Goal: Task Accomplishment & Management: Manage account settings

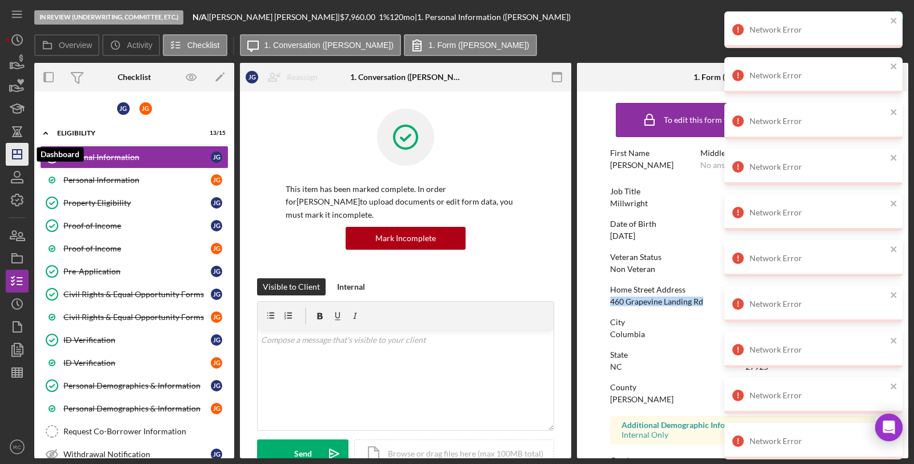
click at [24, 162] on icon "Icon/Dashboard" at bounding box center [17, 154] width 29 height 29
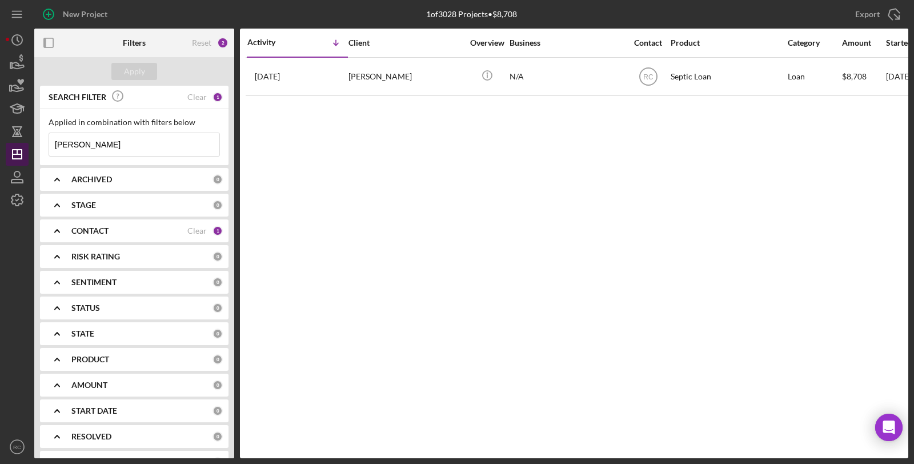
drag, startPoint x: 112, startPoint y: 149, endPoint x: 19, endPoint y: 150, distance: 92.6
click at [19, 150] on div "New Project 1 of 3028 Projects • $8,708 [PERSON_NAME] Export Icon/Export Filter…" at bounding box center [457, 229] width 903 height 458
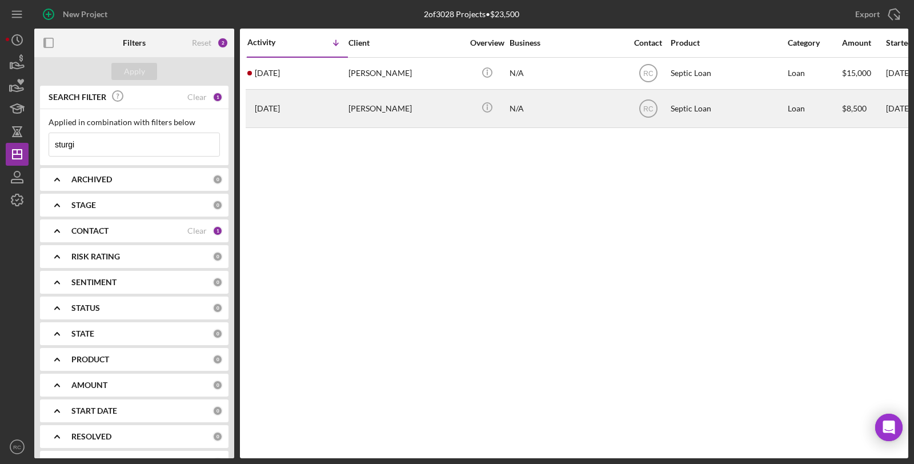
type input "sturgi"
click at [398, 101] on div "[PERSON_NAME]" at bounding box center [406, 108] width 114 height 37
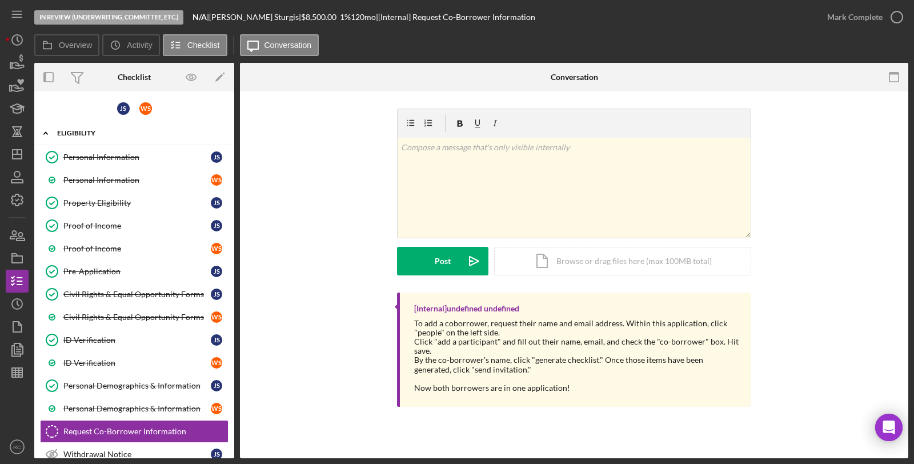
click at [129, 134] on div "Eligibility" at bounding box center [138, 133] width 163 height 7
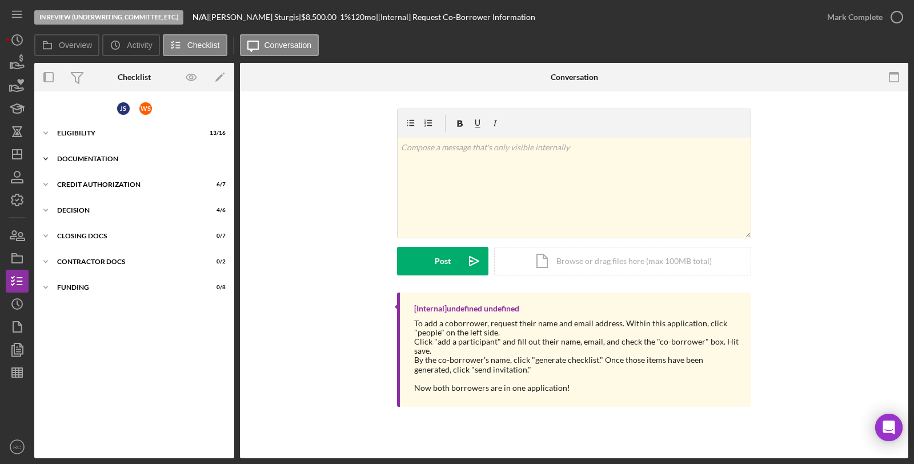
click at [122, 157] on div "Documentation" at bounding box center [138, 158] width 163 height 7
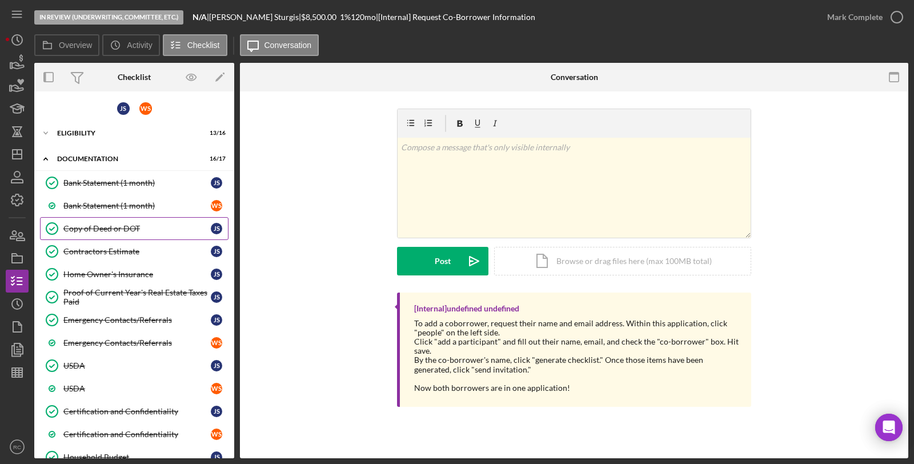
click at [121, 230] on div "Copy of Deed or DOT" at bounding box center [136, 228] width 147 height 9
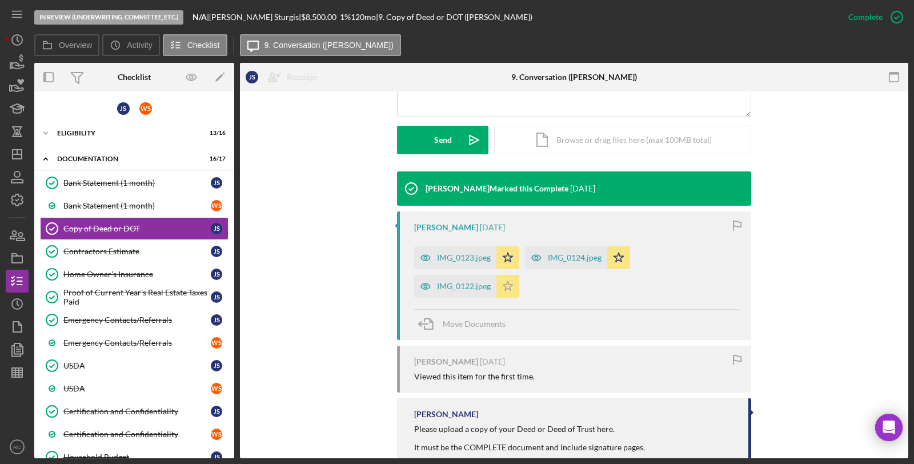
scroll to position [333, 0]
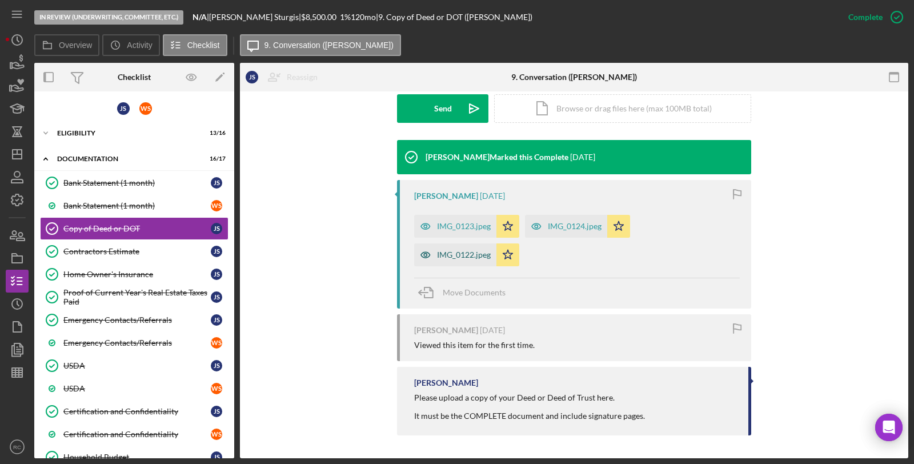
click at [475, 261] on div "IMG_0122.jpeg" at bounding box center [455, 254] width 82 height 23
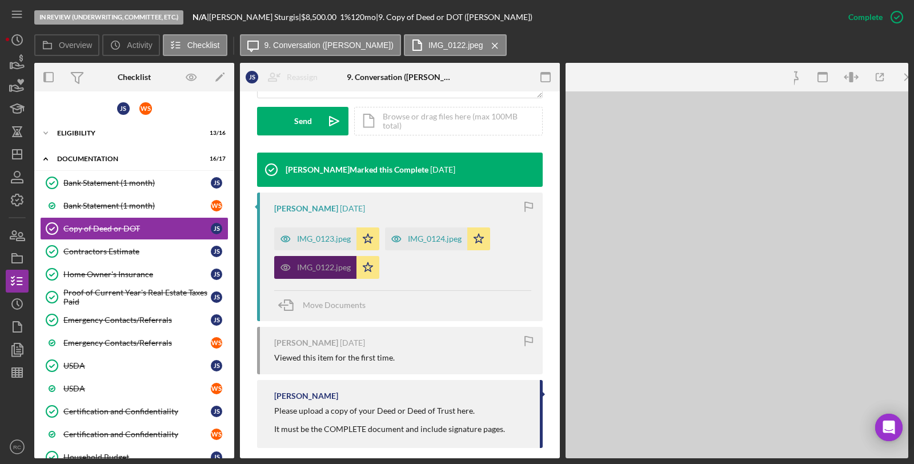
scroll to position [345, 0]
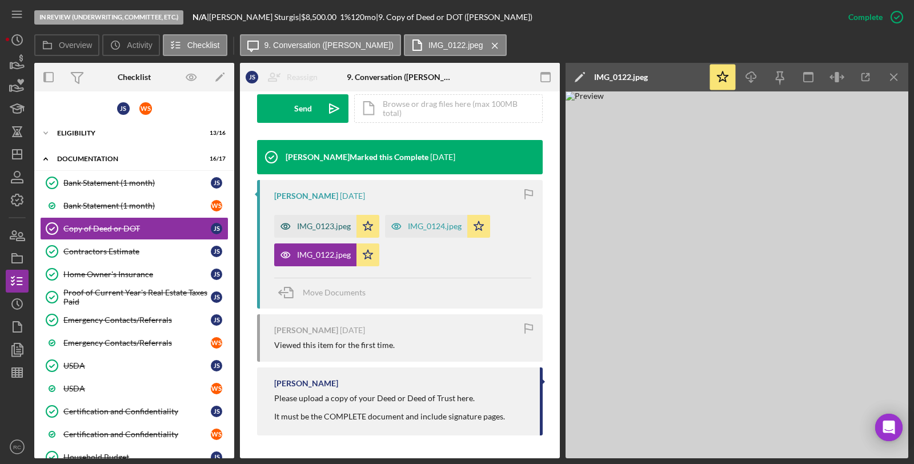
click at [334, 231] on div "IMG_0123.jpeg" at bounding box center [315, 226] width 82 height 23
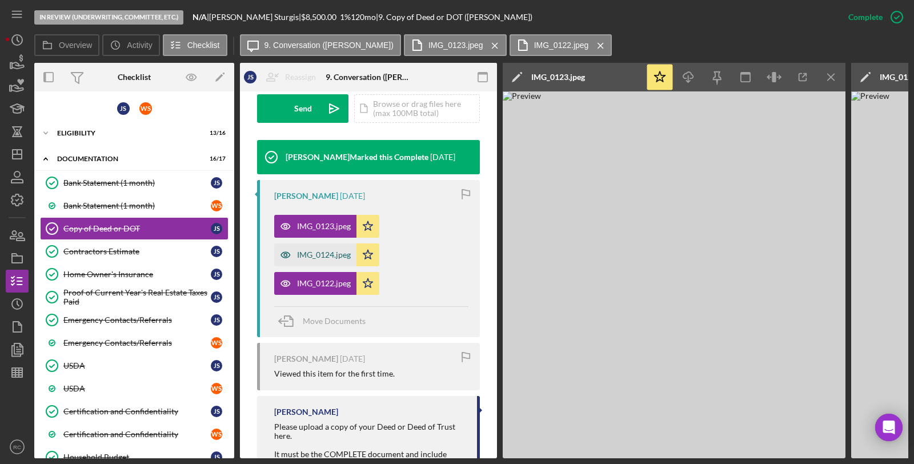
click at [322, 255] on div "IMG_0124.jpeg" at bounding box center [324, 254] width 54 height 9
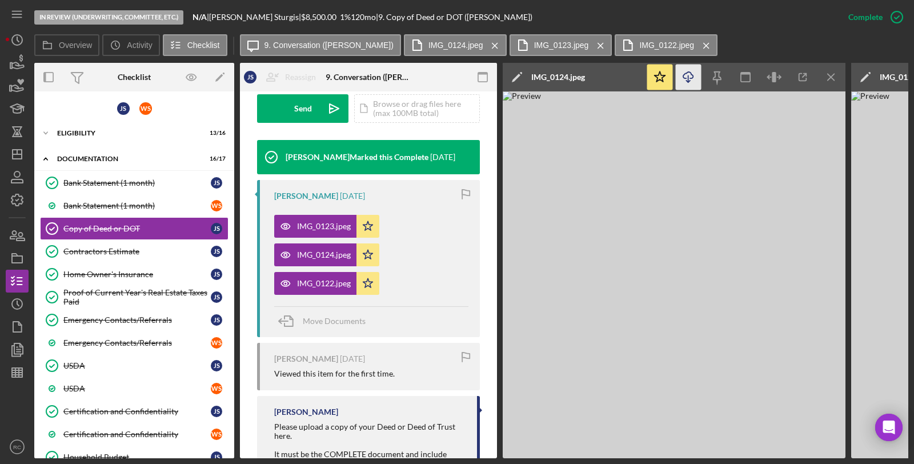
click at [685, 77] on icon "Icon/Download" at bounding box center [689, 78] width 26 height 26
click at [836, 75] on icon "Icon/Menu Close" at bounding box center [832, 78] width 26 height 26
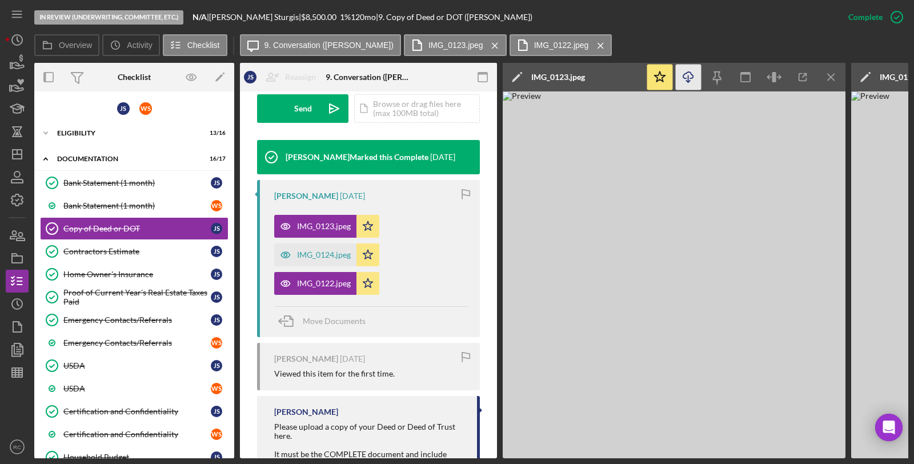
click at [688, 83] on icon "Icon/Download" at bounding box center [689, 78] width 26 height 26
click at [834, 81] on icon "Icon/Menu Close" at bounding box center [832, 78] width 26 height 26
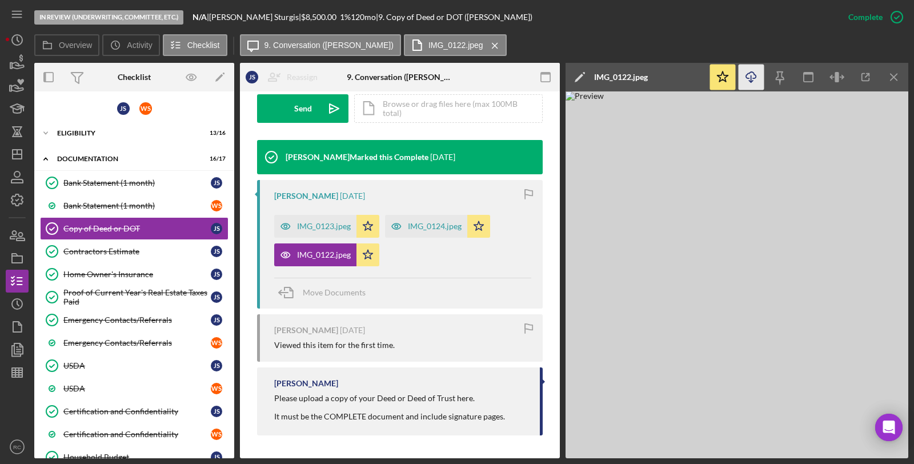
click at [760, 86] on icon "Icon/Download" at bounding box center [752, 78] width 26 height 26
click at [78, 133] on div "Eligibility" at bounding box center [138, 133] width 163 height 7
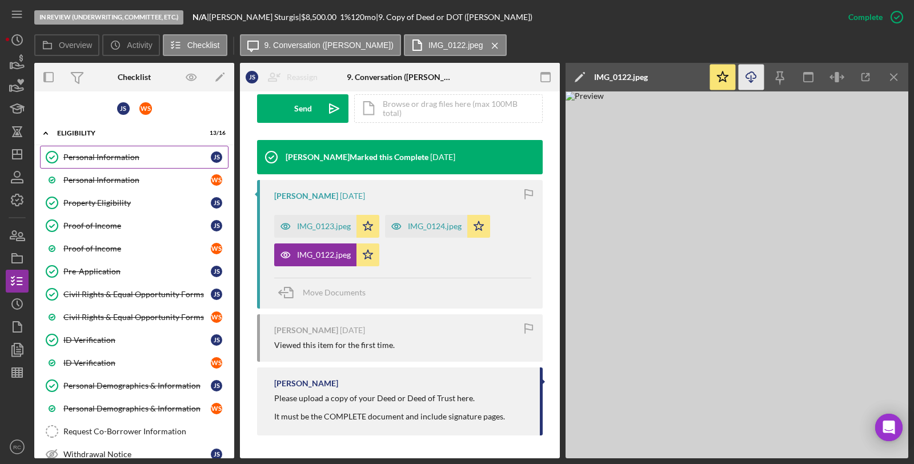
click at [90, 155] on div "Personal Information" at bounding box center [136, 157] width 147 height 9
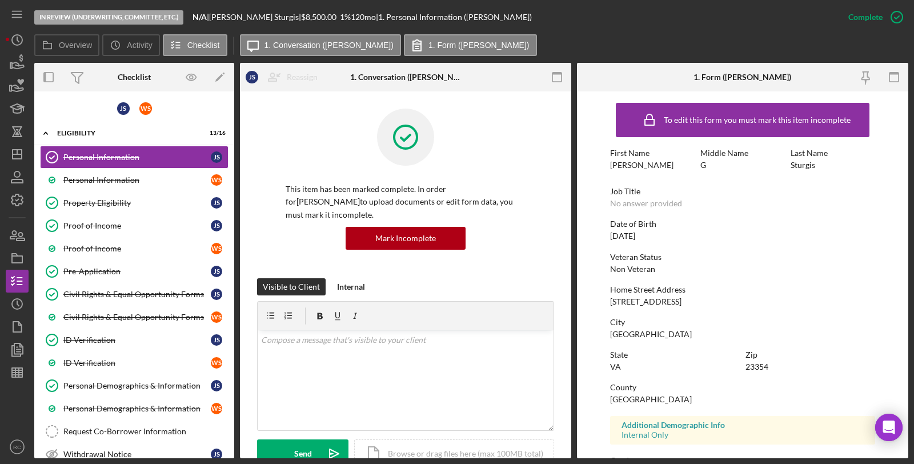
drag, startPoint x: 601, startPoint y: 298, endPoint x: 702, endPoint y: 302, distance: 100.7
click at [702, 302] on form "To edit this form you must mark this item incomplete First Name [PERSON_NAME] M…" at bounding box center [742, 274] width 331 height 367
drag, startPoint x: 606, startPoint y: 398, endPoint x: 663, endPoint y: 397, distance: 56.6
click at [663, 397] on form "To edit this form you must mark this item incomplete First Name [PERSON_NAME] M…" at bounding box center [742, 274] width 331 height 367
copy div "[GEOGRAPHIC_DATA]"
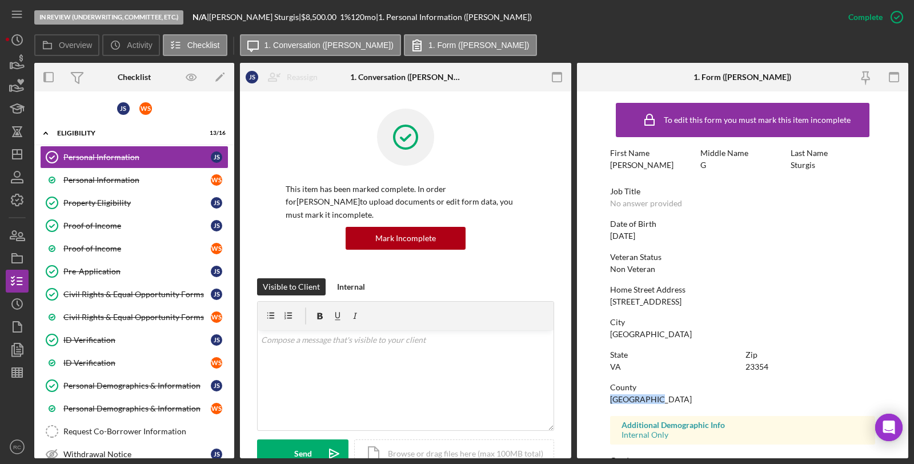
drag, startPoint x: 607, startPoint y: 294, endPoint x: 706, endPoint y: 303, distance: 99.3
click at [706, 303] on form "To edit this form you must mark this item incomplete First Name [PERSON_NAME] M…" at bounding box center [742, 274] width 331 height 367
copy div "[STREET_ADDRESS]"
